Goal: Find specific page/section: Find specific page/section

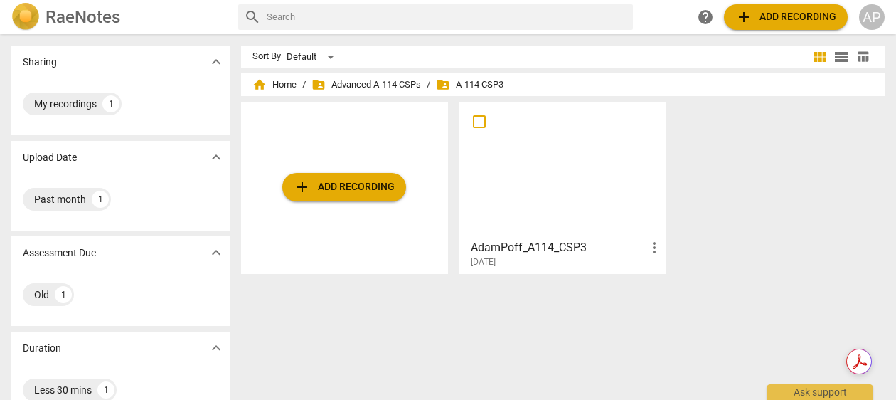
click at [57, 16] on h2 "RaeNotes" at bounding box center [83, 17] width 75 height 20
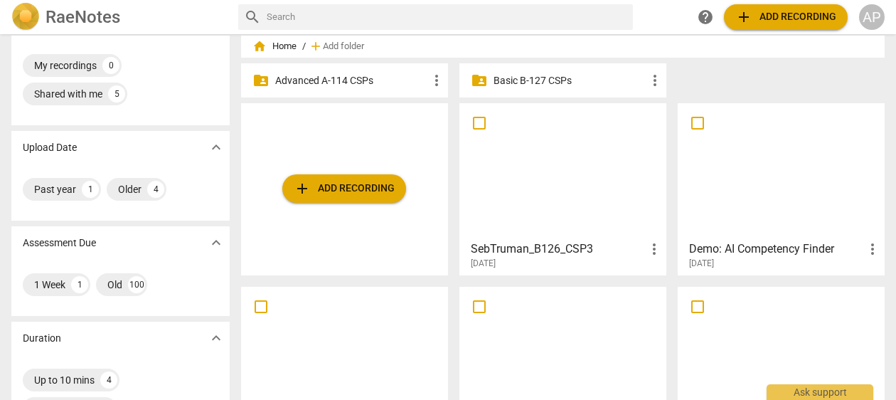
scroll to position [35, 0]
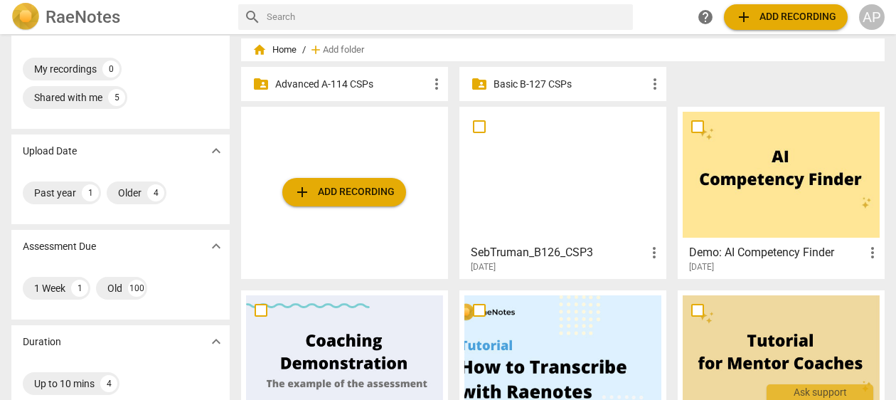
click at [389, 77] on p "Advanced A-114 CSPs" at bounding box center [351, 84] width 153 height 15
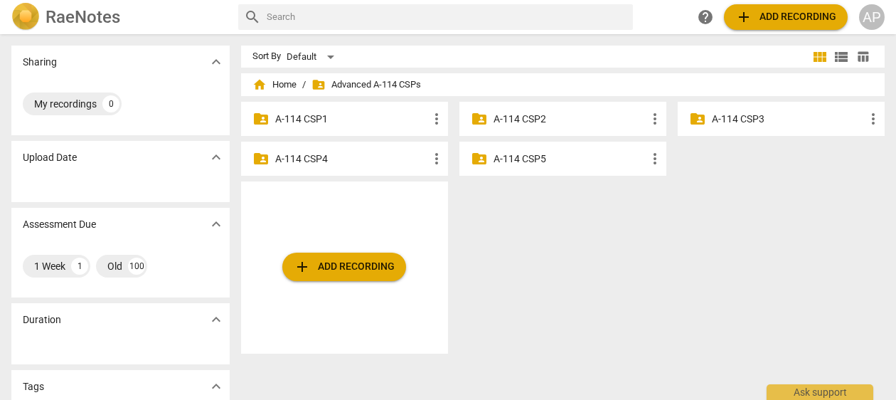
click at [785, 118] on p "A-114 CSP3" at bounding box center [788, 119] width 153 height 15
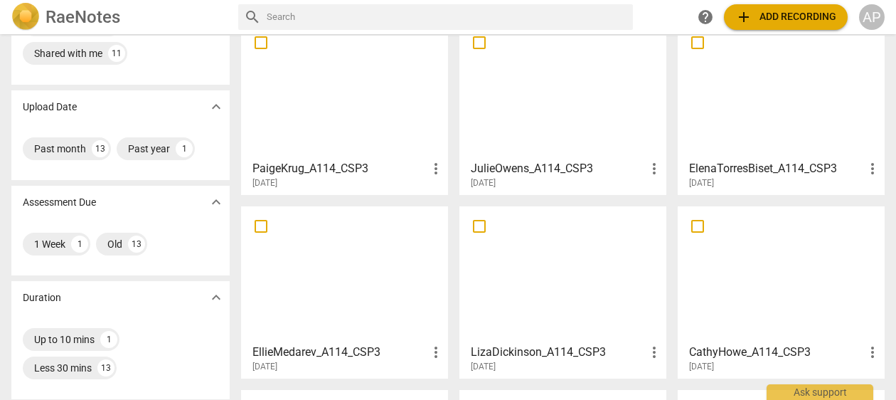
scroll to position [80, 0]
click at [556, 272] on div at bounding box center [563, 274] width 197 height 126
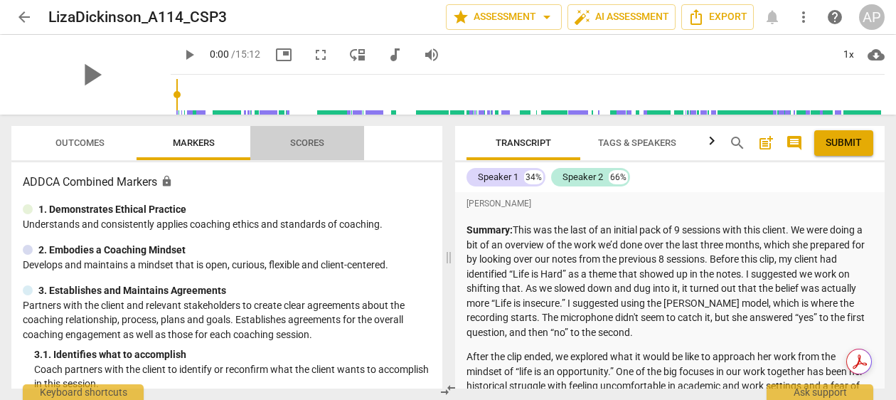
click at [309, 139] on span "Scores" at bounding box center [307, 142] width 34 height 11
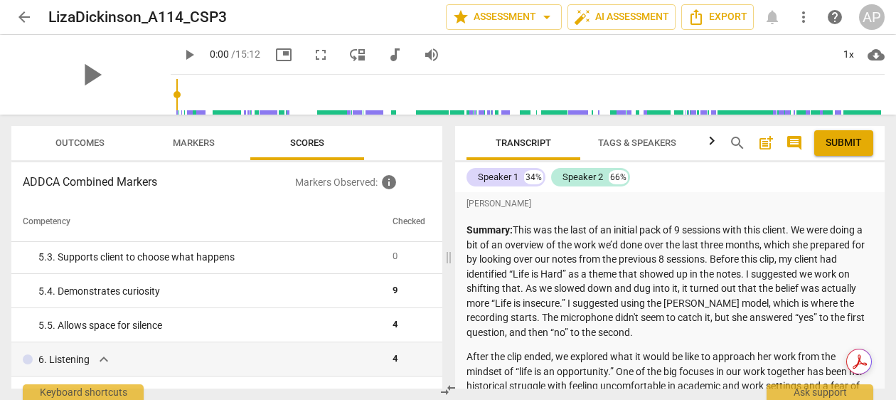
scroll to position [511, 0]
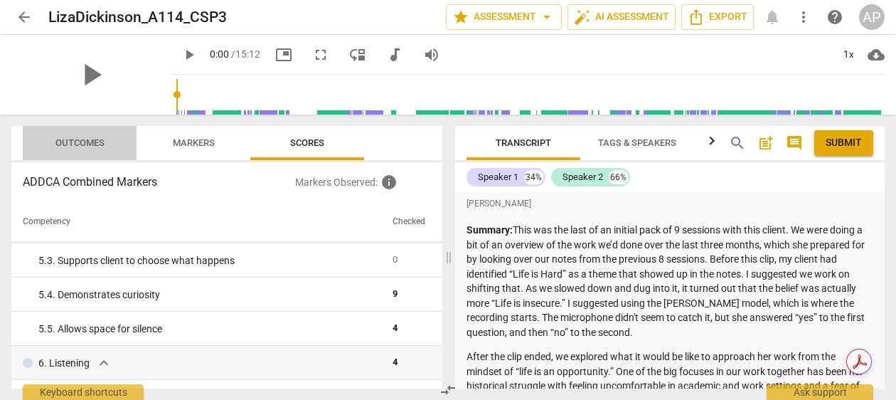
click at [97, 140] on span "Outcomes" at bounding box center [79, 142] width 49 height 11
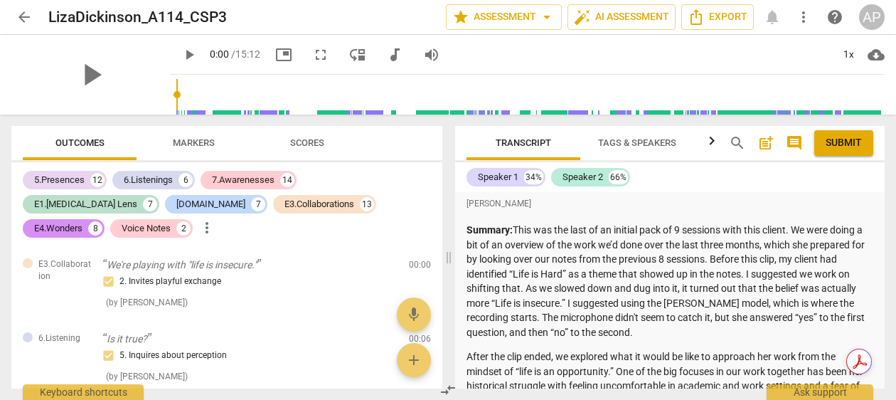
click at [198, 134] on span "Markers" at bounding box center [194, 143] width 76 height 19
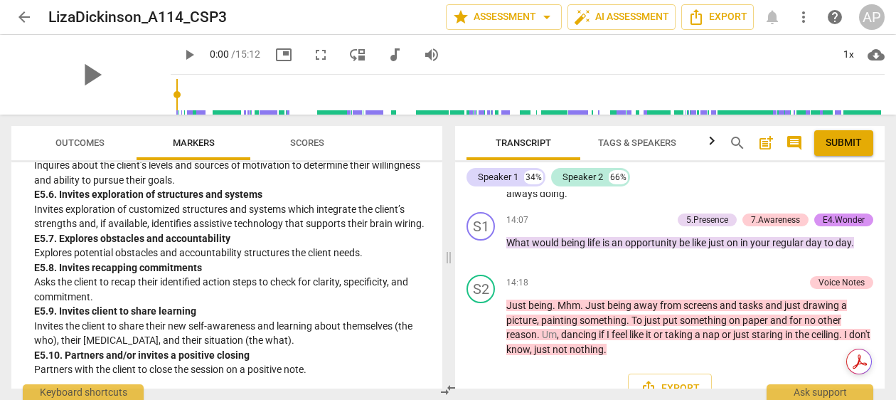
scroll to position [5843, 0]
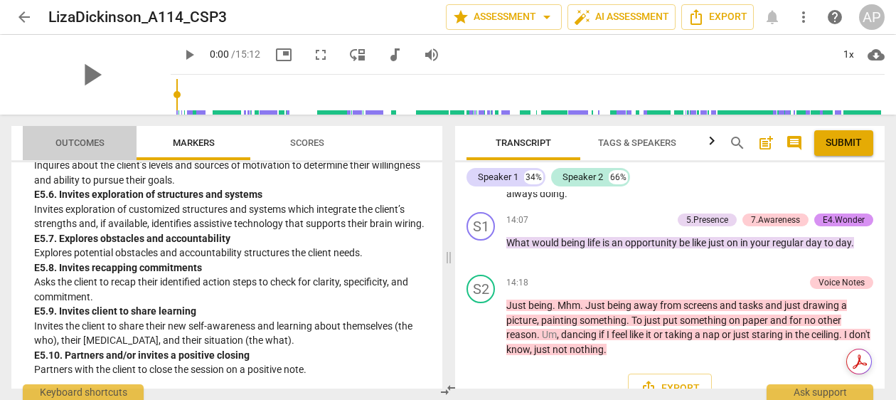
click at [95, 144] on span "Outcomes" at bounding box center [79, 142] width 49 height 11
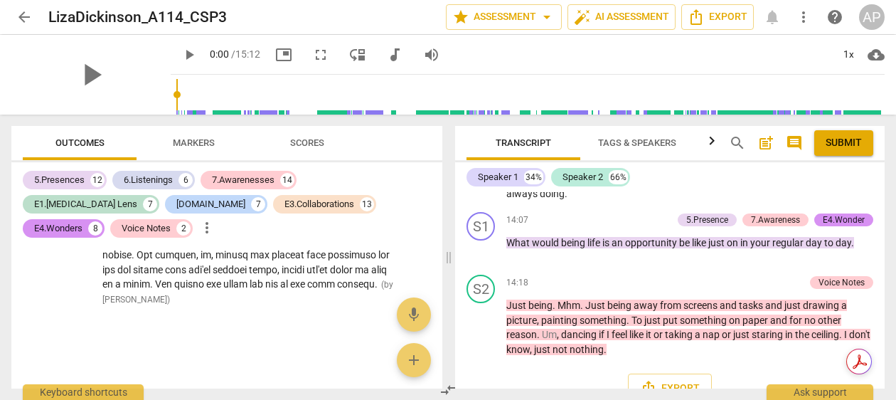
scroll to position [9877, 0]
click at [26, 18] on span "arrow_back" at bounding box center [24, 17] width 17 height 17
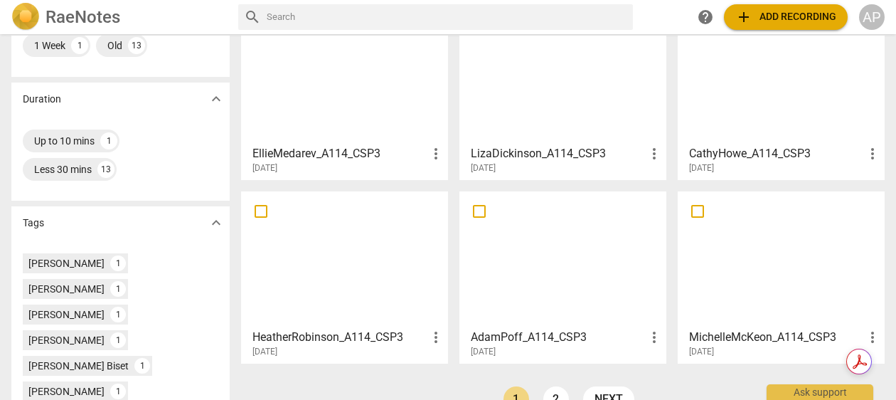
scroll to position [285, 0]
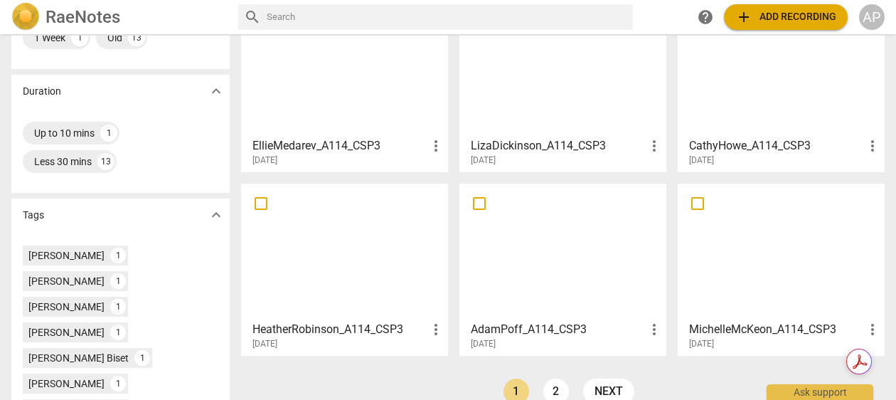
click at [524, 241] on div at bounding box center [563, 252] width 197 height 126
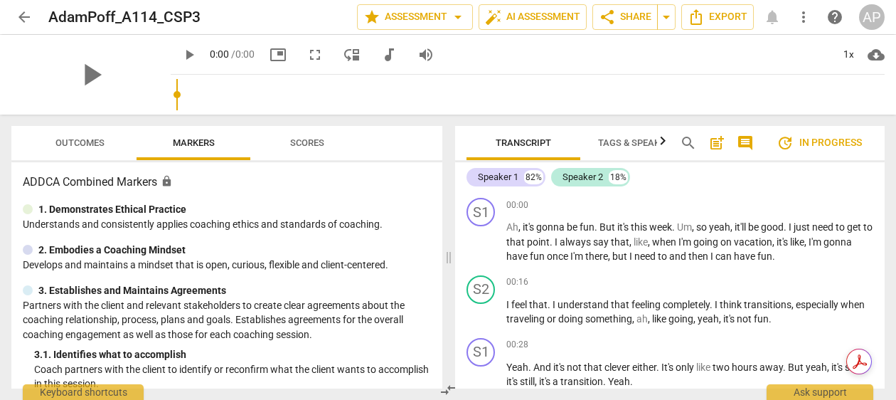
click at [302, 144] on span "Scores" at bounding box center [307, 142] width 34 height 11
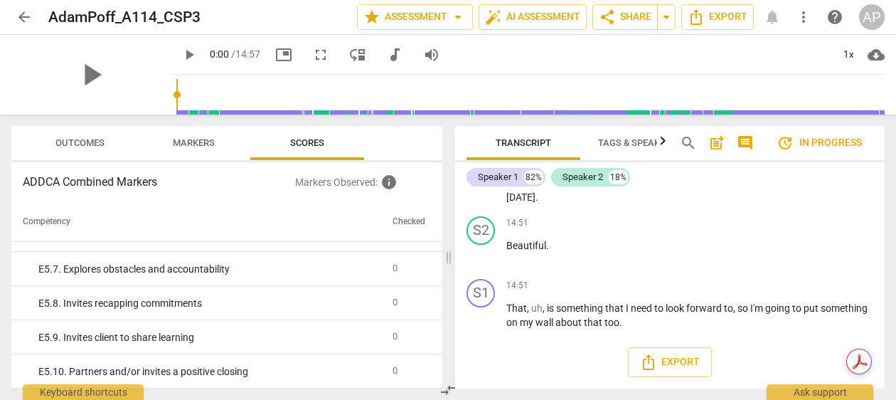
scroll to position [5302, 0]
click at [71, 135] on span "Outcomes" at bounding box center [79, 143] width 83 height 19
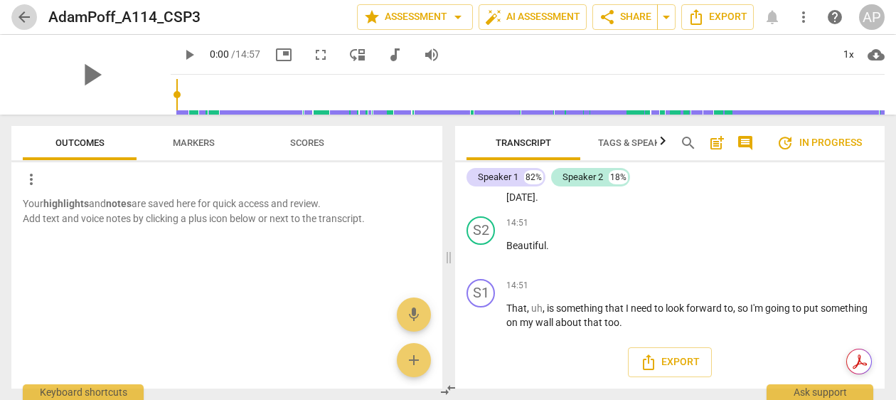
click at [26, 14] on span "arrow_back" at bounding box center [24, 17] width 17 height 17
